Goal: Register for event/course

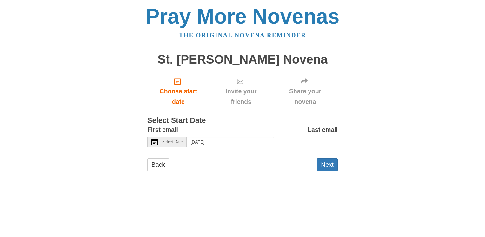
click at [156, 141] on icon at bounding box center [154, 142] width 6 height 6
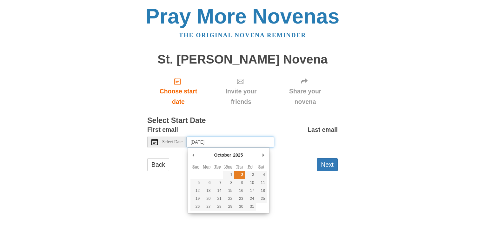
type input "Thursday, October 2nd"
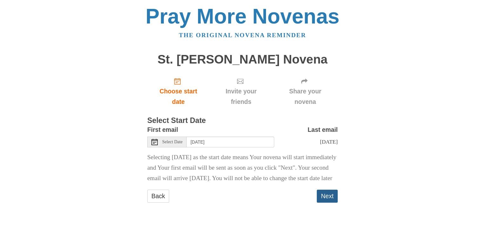
click at [325, 201] on button "Next" at bounding box center [327, 195] width 21 height 13
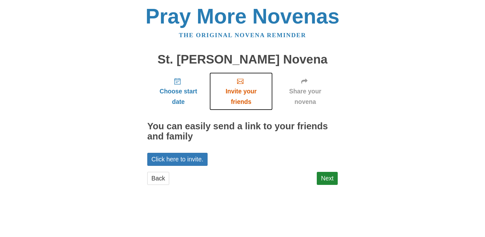
click at [238, 90] on span "Invite your friends" at bounding box center [241, 96] width 50 height 21
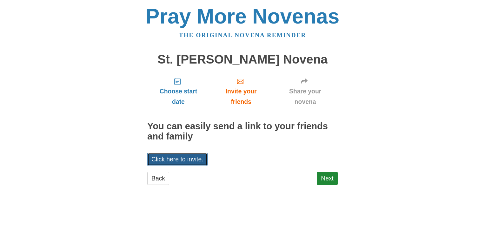
click at [162, 158] on link "Click here to invite." at bounding box center [177, 159] width 60 height 13
click at [322, 179] on link "Next" at bounding box center [327, 178] width 21 height 13
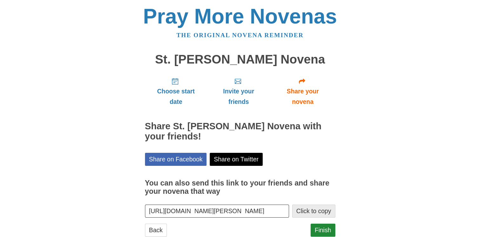
click at [305, 210] on button "Click to copy" at bounding box center [313, 210] width 43 height 13
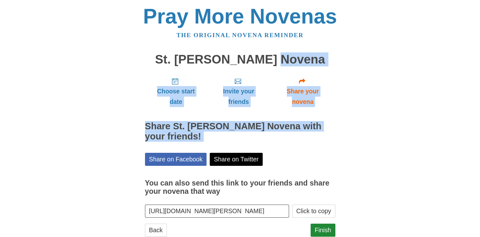
drag, startPoint x: 302, startPoint y: 63, endPoint x: 329, endPoint y: 150, distance: 91.5
click at [329, 150] on main "St. Therese Novena Choose start date Invite your friends Share your novena Shar…" at bounding box center [240, 148] width 190 height 202
click at [318, 227] on link "Finish" at bounding box center [323, 229] width 25 height 13
